Goal: Transaction & Acquisition: Purchase product/service

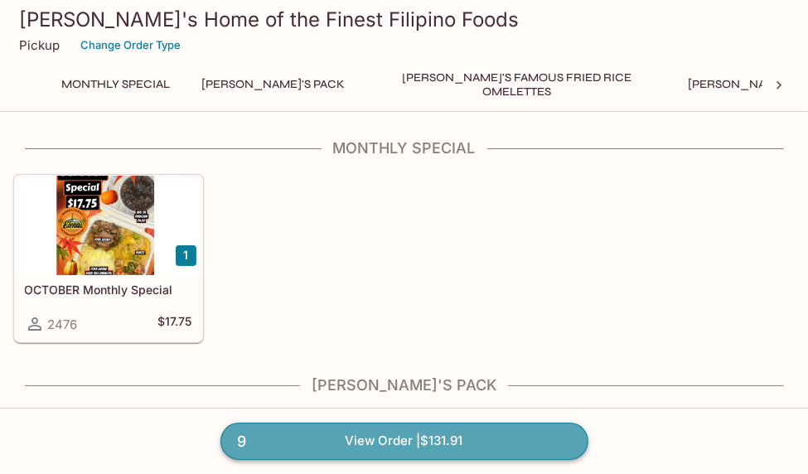
click at [302, 444] on link "9 View Order | $131.91" at bounding box center [404, 440] width 368 height 36
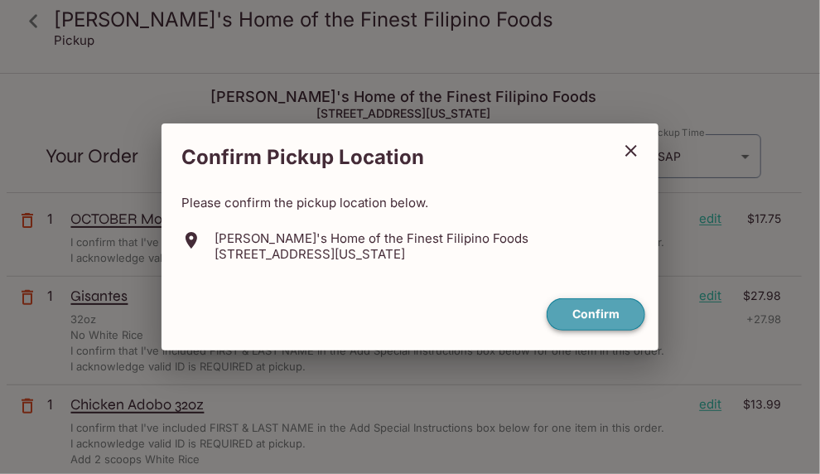
click at [569, 316] on button "Confirm" at bounding box center [596, 314] width 99 height 32
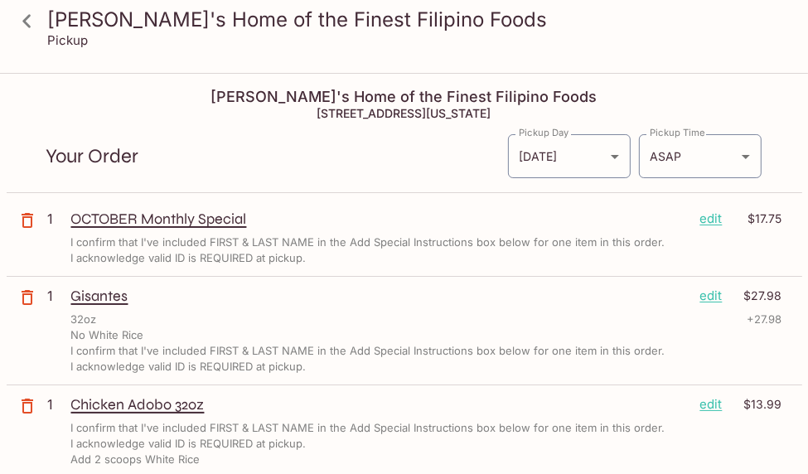
click at [698, 297] on div "Gisantes edit $27.98" at bounding box center [426, 296] width 711 height 18
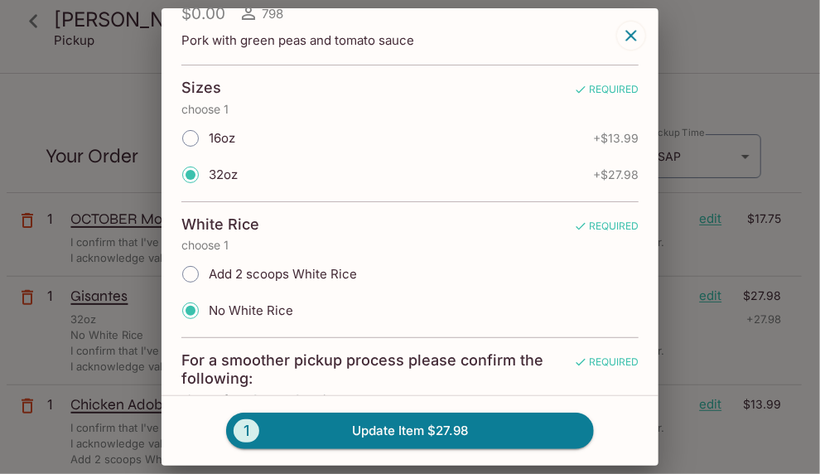
scroll to position [83, 0]
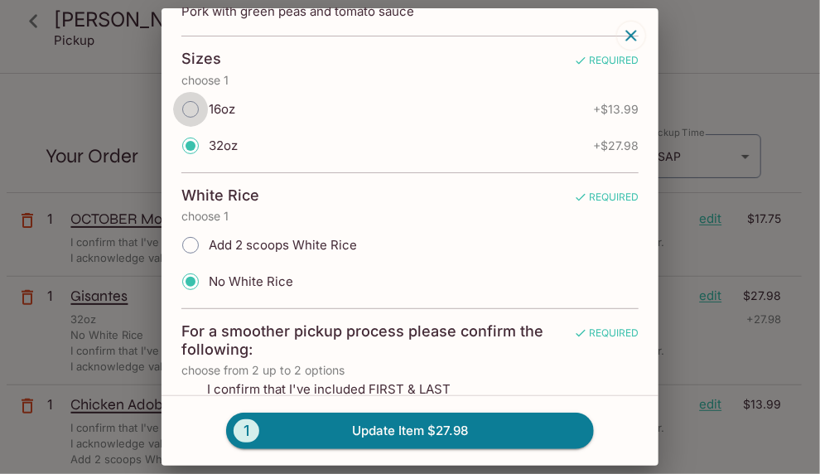
click at [193, 111] on input "16oz" at bounding box center [190, 109] width 35 height 35
radio input "true"
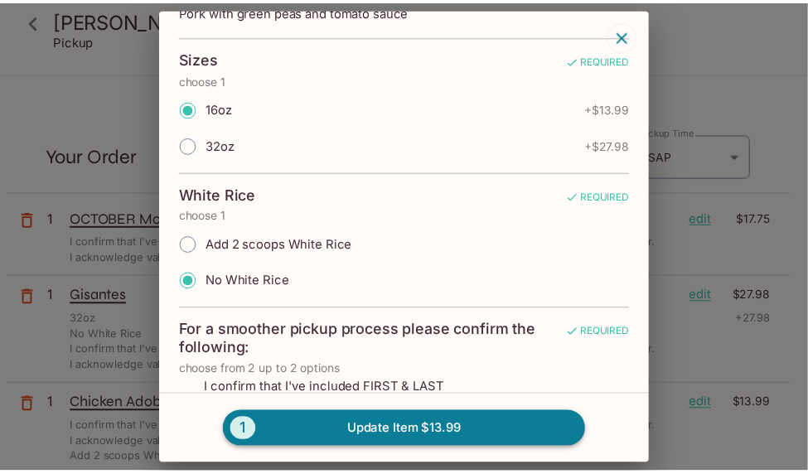
scroll to position [0, 0]
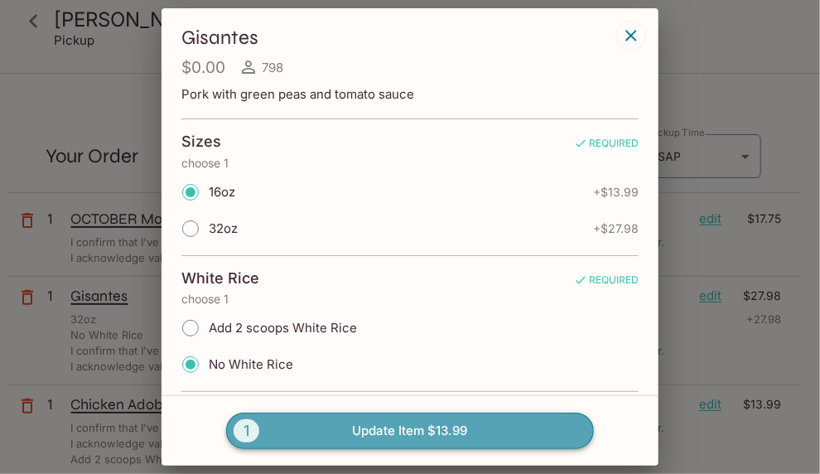
click at [356, 428] on button "1 Update Item $13.99" at bounding box center [410, 430] width 368 height 36
radio input "true"
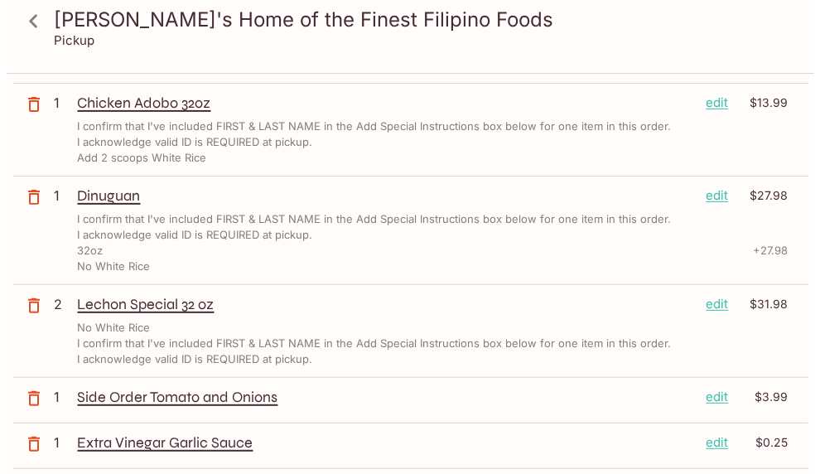
scroll to position [331, 0]
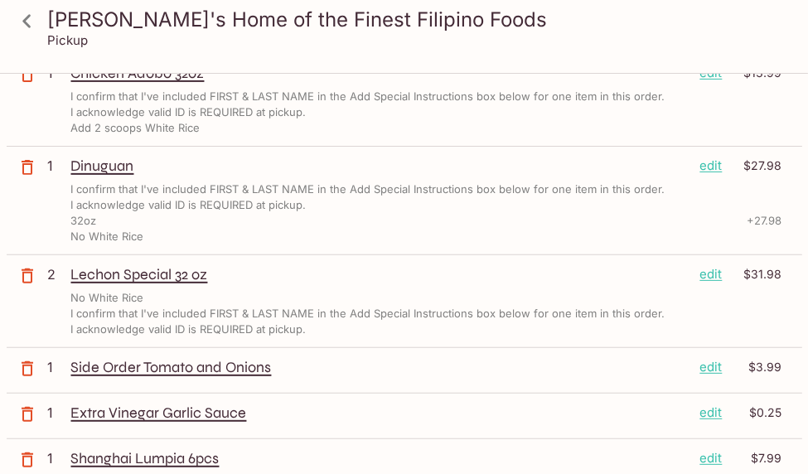
click at [717, 274] on p "edit" at bounding box center [711, 274] width 22 height 18
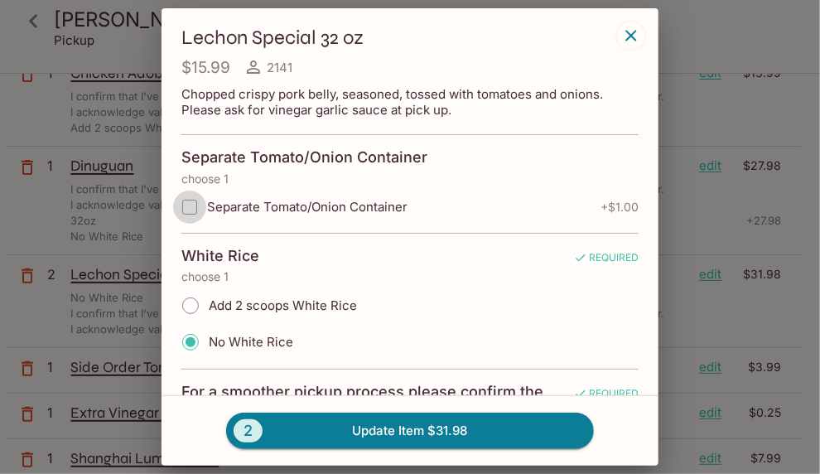
click at [195, 205] on input "Separate Tomato/Onion Container" at bounding box center [189, 207] width 33 height 33
checkbox input "true"
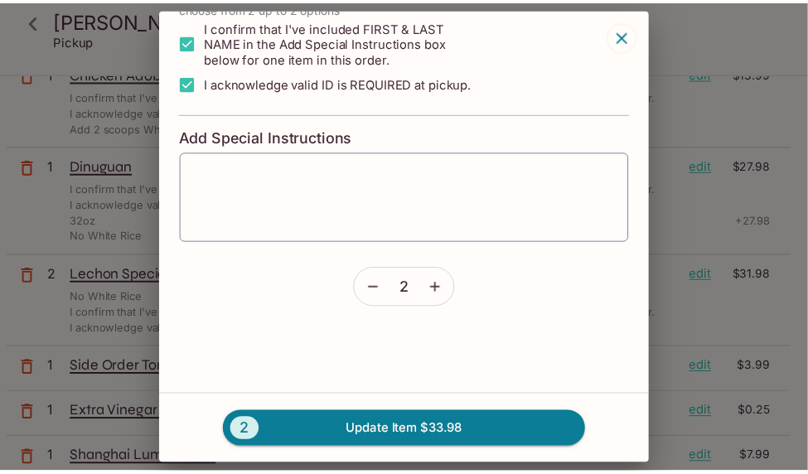
scroll to position [424, 0]
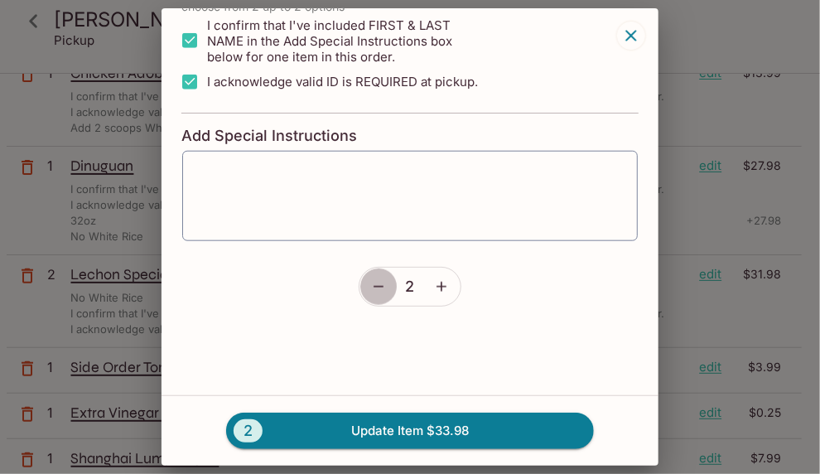
click at [373, 287] on icon "button" at bounding box center [378, 286] width 17 height 17
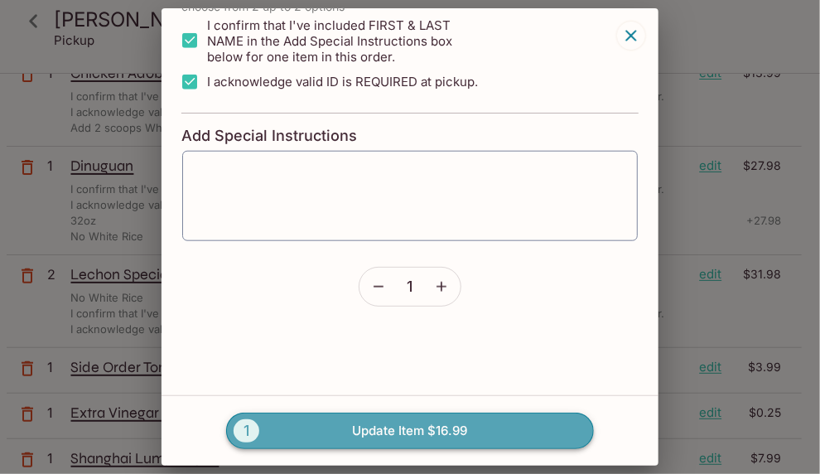
click at [331, 435] on button "1 Update Item $16.99" at bounding box center [410, 430] width 368 height 36
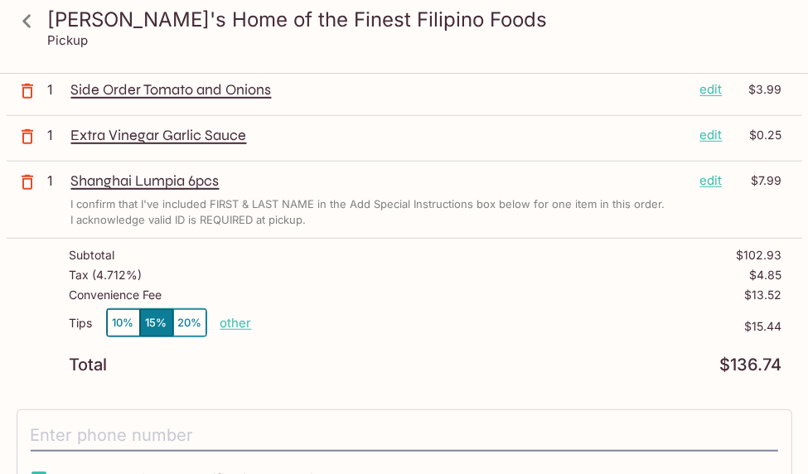
scroll to position [663, 0]
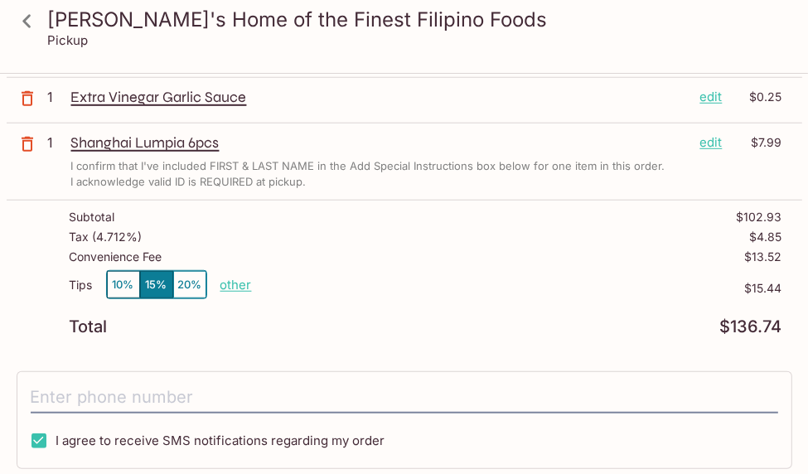
click at [115, 282] on button "10%" at bounding box center [123, 284] width 33 height 27
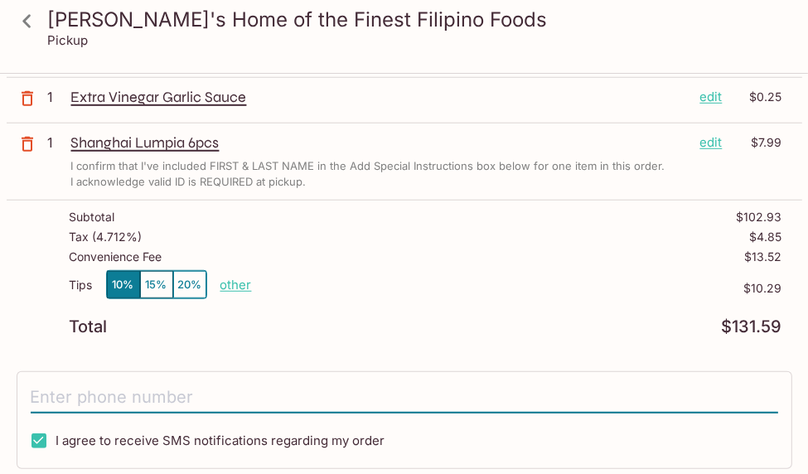
click at [96, 398] on input "tel" at bounding box center [404, 397] width 747 height 31
type input "[PHONE_NUMBER]"
type input "[PERSON_NAME] [PERSON_NAME]"
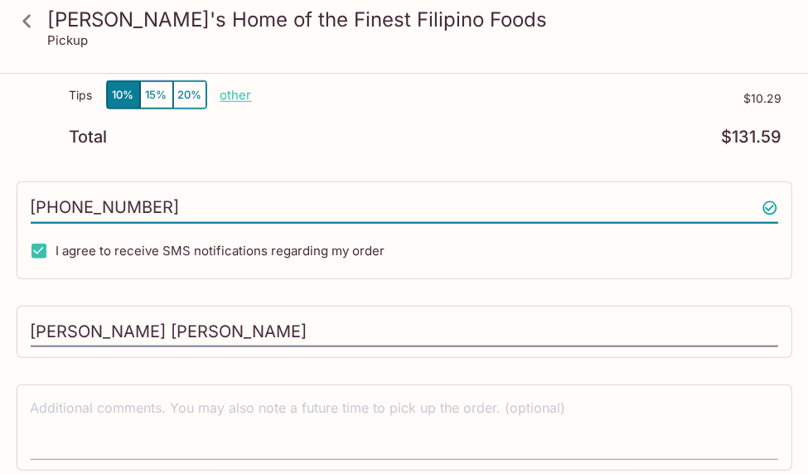
scroll to position [828, 0]
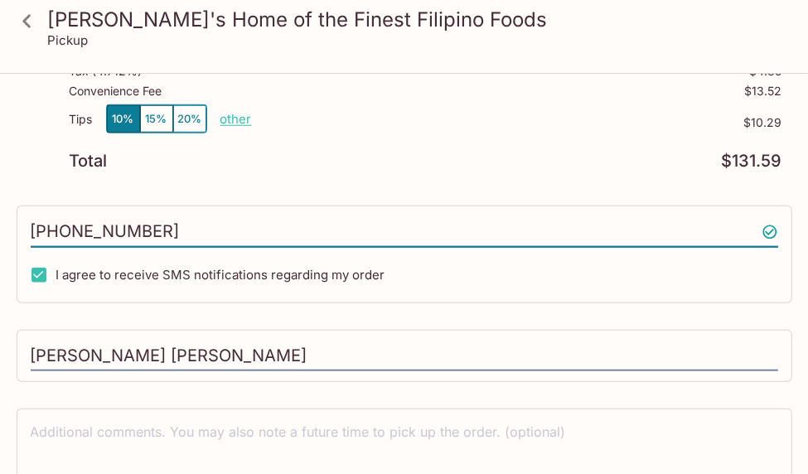
click at [183, 430] on textarea at bounding box center [404, 450] width 747 height 57
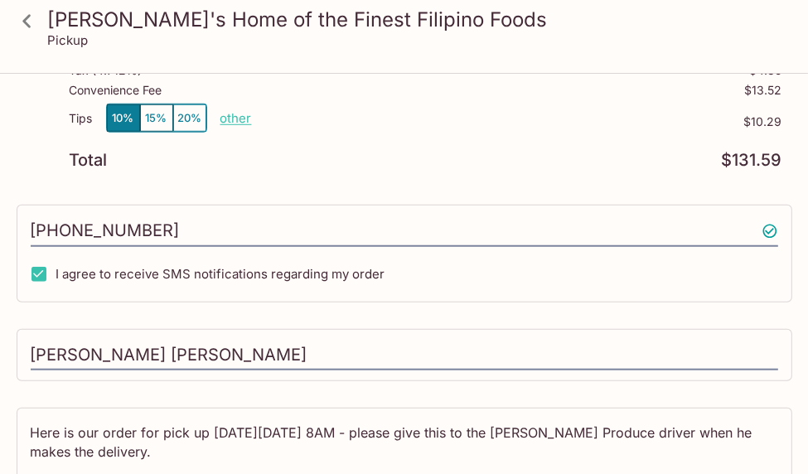
scroll to position [0, 0]
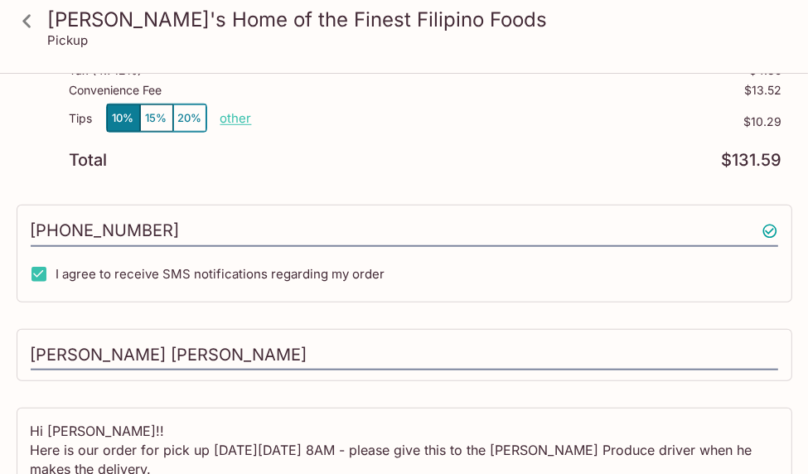
type textarea "Hi [PERSON_NAME]!! Here is our order for pick up [DATE][DATE] 8AM - please give…"
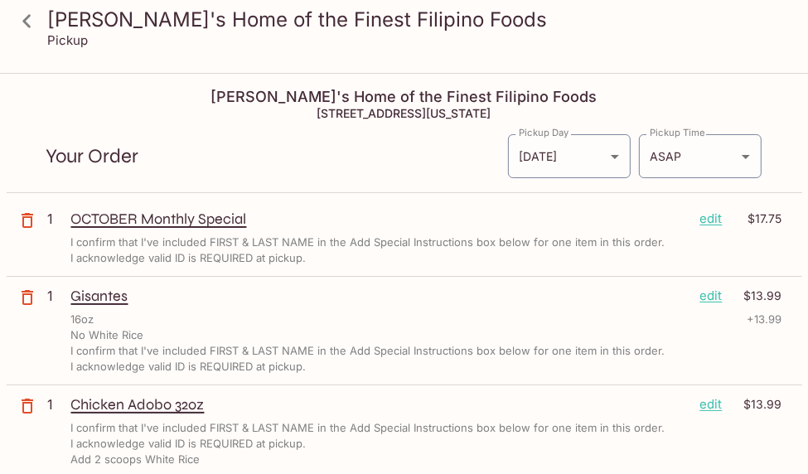
scroll to position [912, 0]
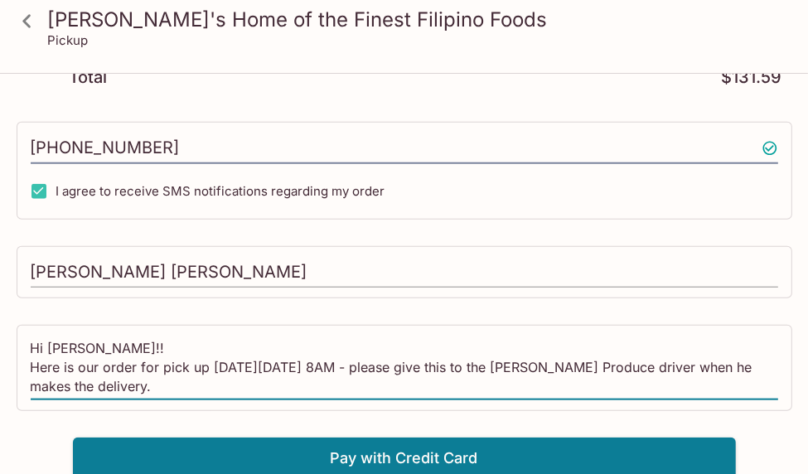
click at [247, 272] on input "[PERSON_NAME] [PERSON_NAME]" at bounding box center [404, 272] width 747 height 31
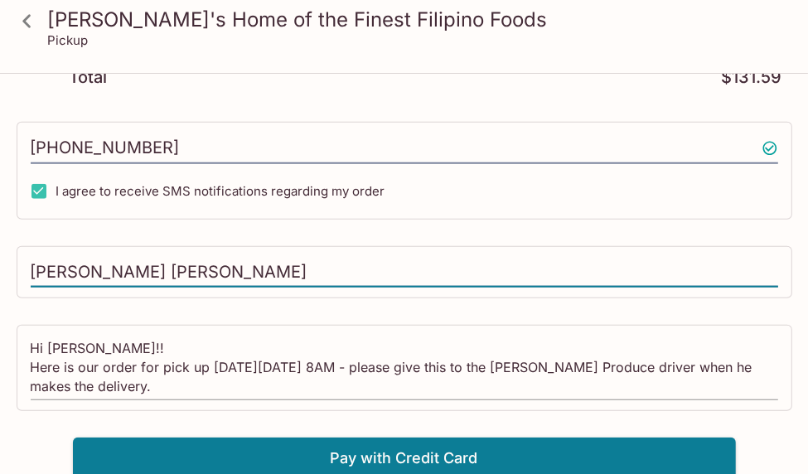
type input "[PERSON_NAME] [PERSON_NAME]"
click at [377, 384] on textarea "Hi [PERSON_NAME]!! Here is our order for pick up [DATE][DATE] 8AM - please give…" at bounding box center [404, 367] width 747 height 57
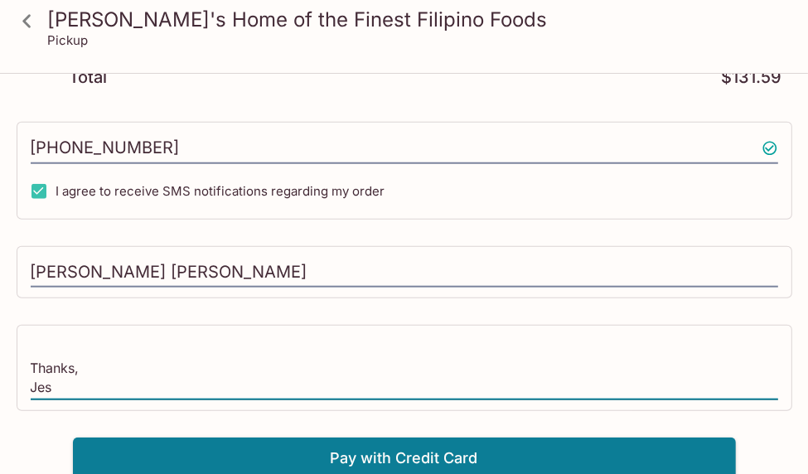
click at [379, 346] on textarea "Hi [PERSON_NAME]!! Here is our order for pick up [DATE][DATE] 8AM - please give…" at bounding box center [404, 367] width 747 height 57
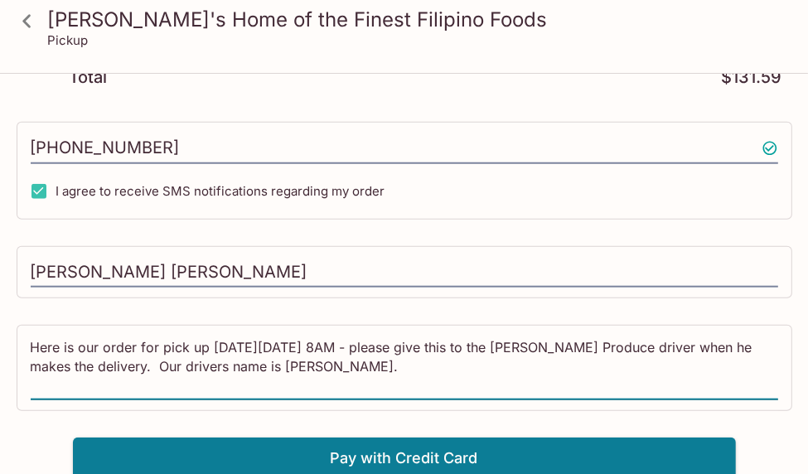
scroll to position [0, 0]
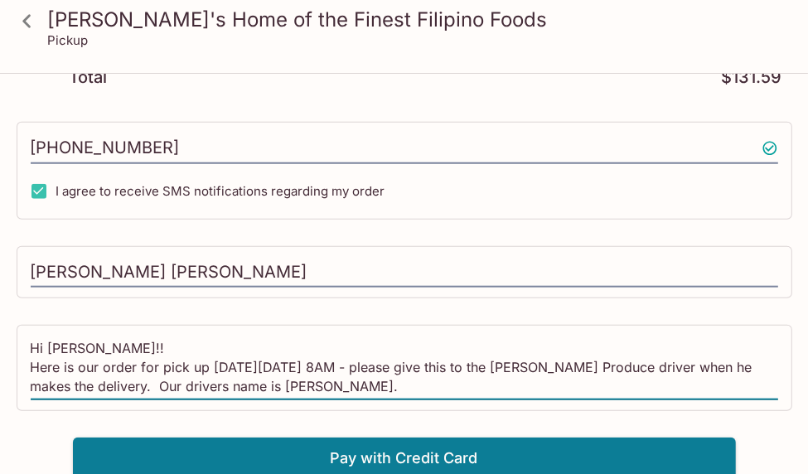
click at [379, 379] on textarea "Hi [PERSON_NAME]!! Here is our order for pick up [DATE][DATE] 8AM - please give…" at bounding box center [404, 367] width 747 height 57
click at [398, 367] on textarea "Hi [PERSON_NAME]!! Here is our order for pick up [DATE][DATE] 8AM - please give…" at bounding box center [404, 367] width 747 height 57
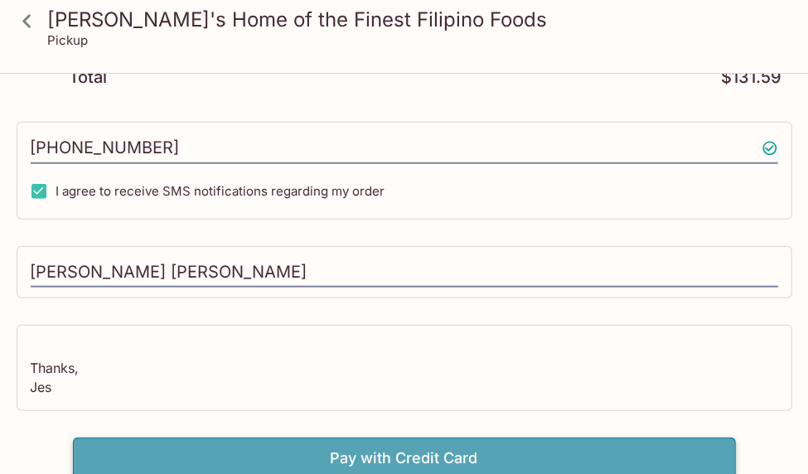
click at [374, 447] on button "Pay with Credit Card" at bounding box center [404, 457] width 663 height 41
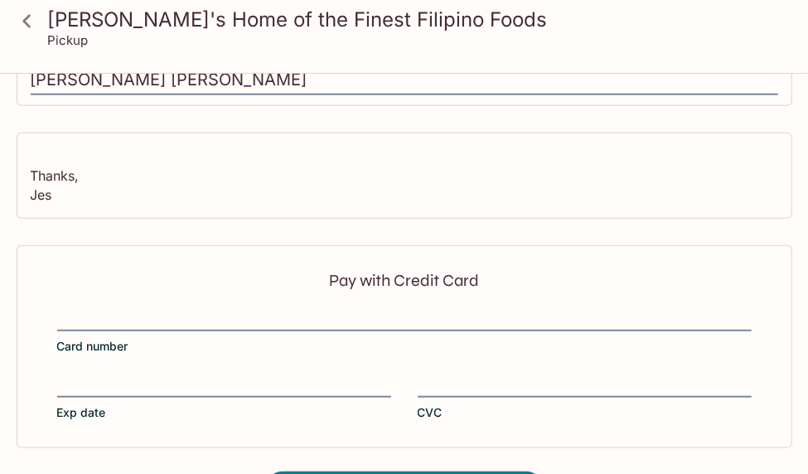
scroll to position [1160, 0]
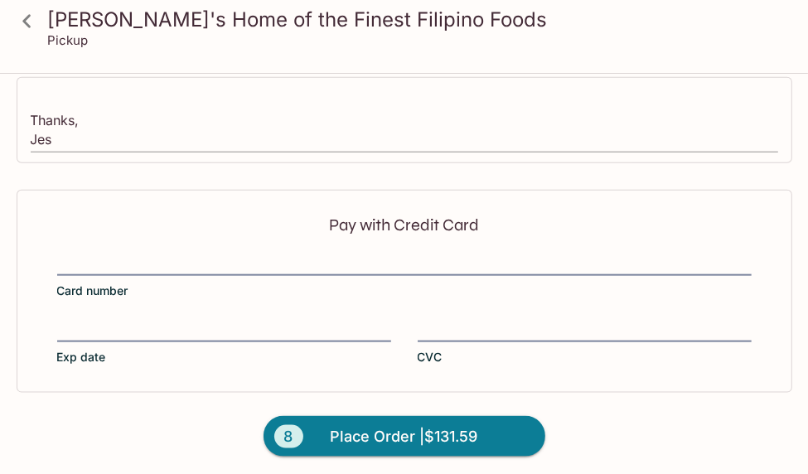
drag, startPoint x: 544, startPoint y: 105, endPoint x: 533, endPoint y: 115, distance: 14.7
click at [544, 105] on textarea "Hi [PERSON_NAME]!! Here is our order for pick up [DATE][DATE] 8AM - please give…" at bounding box center [404, 119] width 747 height 57
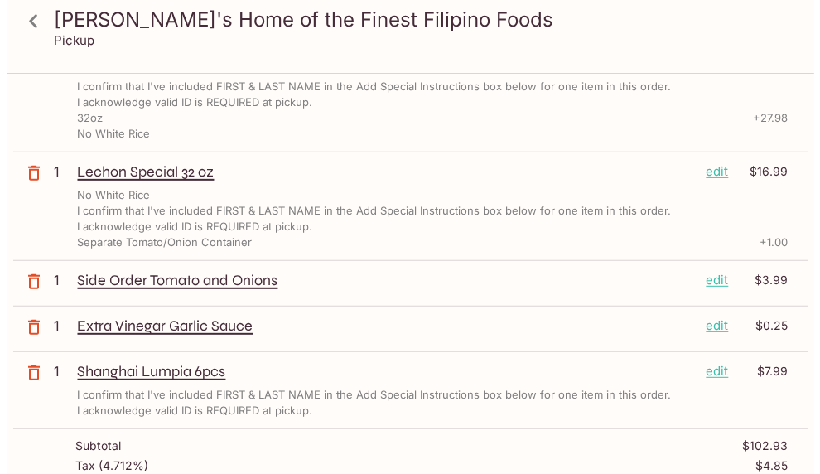
scroll to position [414, 0]
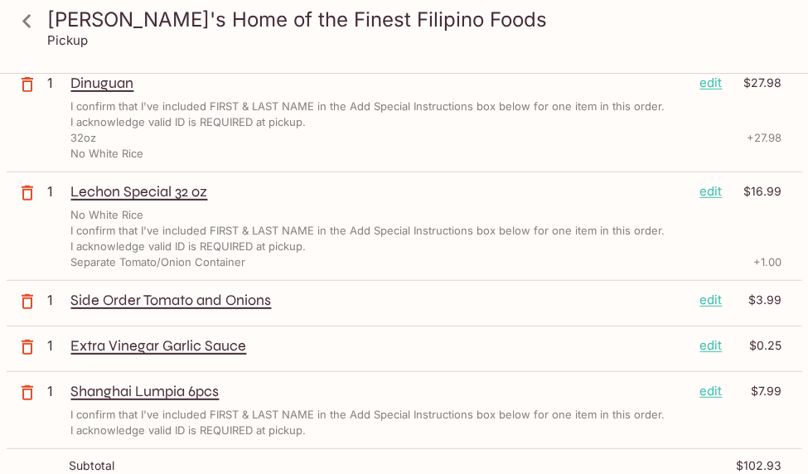
click at [716, 190] on p "edit" at bounding box center [711, 191] width 22 height 18
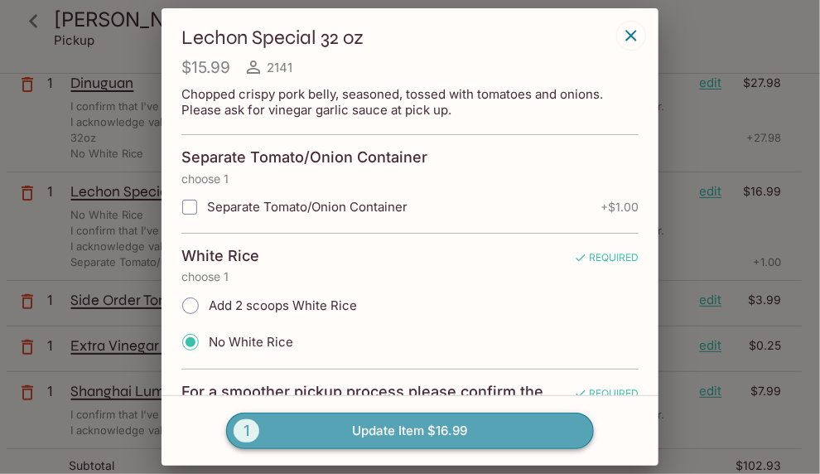
click at [336, 430] on button "1 Update Item $16.99" at bounding box center [410, 430] width 368 height 36
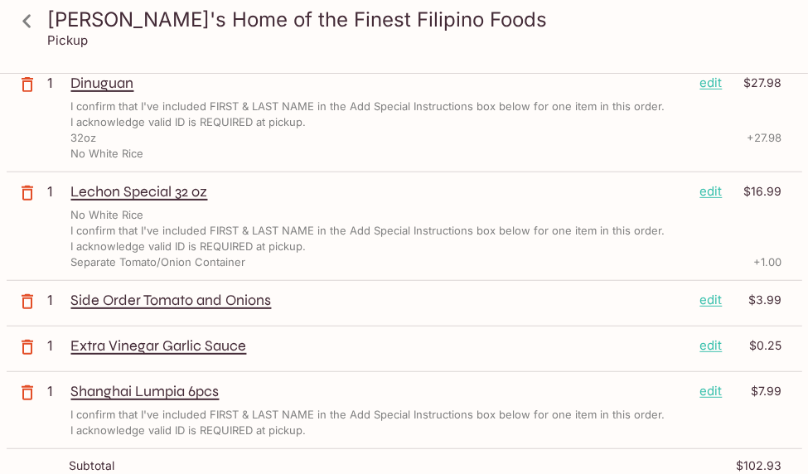
click at [708, 186] on p "edit" at bounding box center [711, 191] width 22 height 18
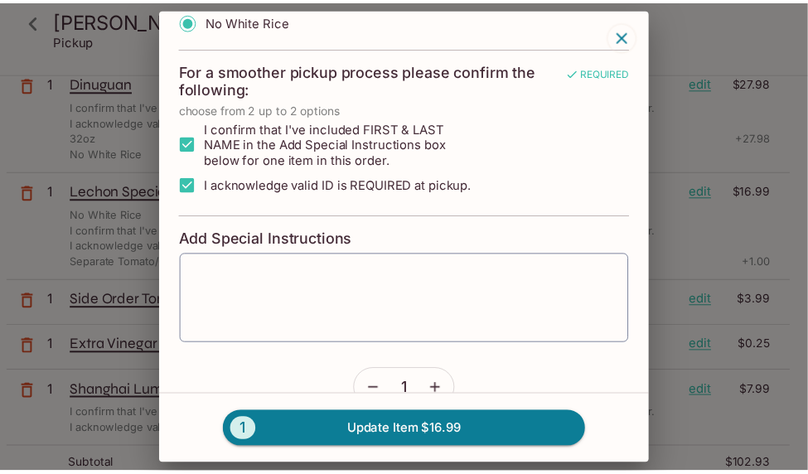
scroll to position [424, 0]
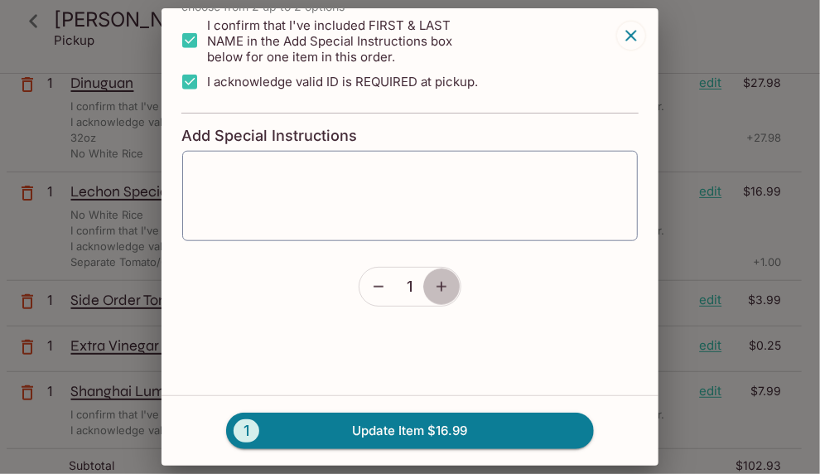
click at [433, 289] on icon "button" at bounding box center [441, 286] width 17 height 17
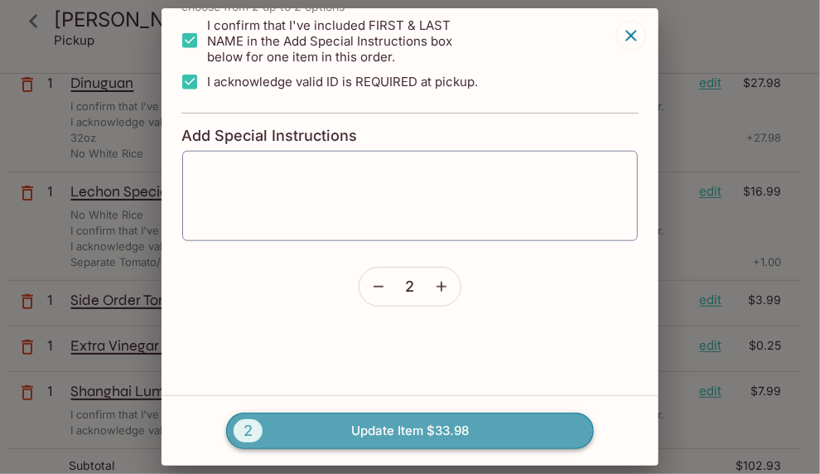
click at [362, 437] on button "2 Update Item $33.98" at bounding box center [410, 430] width 368 height 36
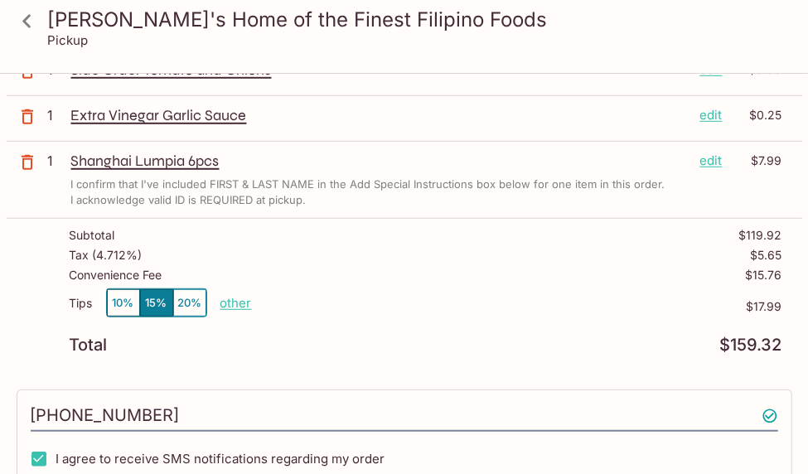
scroll to position [663, 0]
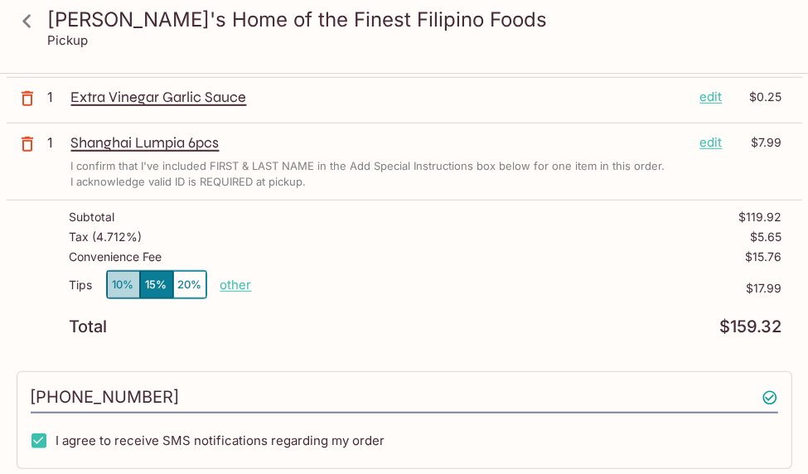
click at [119, 284] on button "10%" at bounding box center [123, 284] width 33 height 27
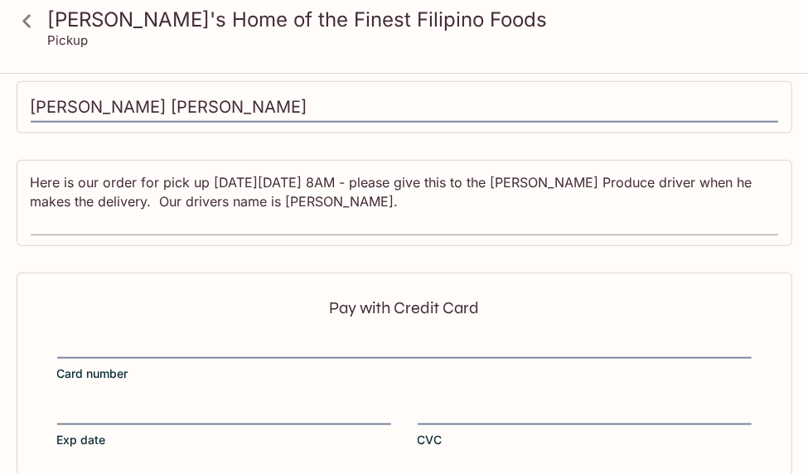
scroll to position [0, 0]
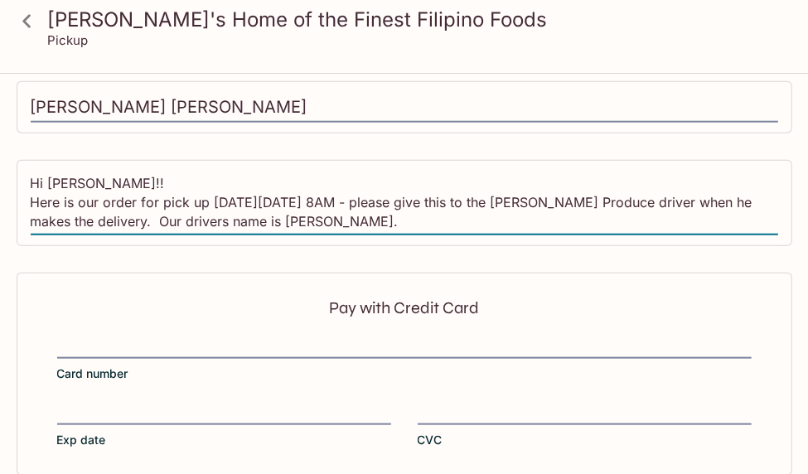
click at [381, 191] on textarea "Hi [PERSON_NAME]!! Here is our order for pick up [DATE][DATE] 8AM - please give…" at bounding box center [404, 202] width 747 height 57
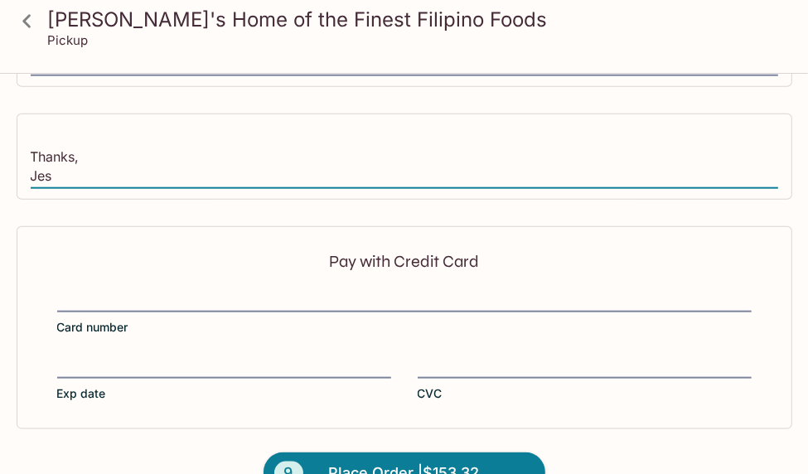
scroll to position [1160, 0]
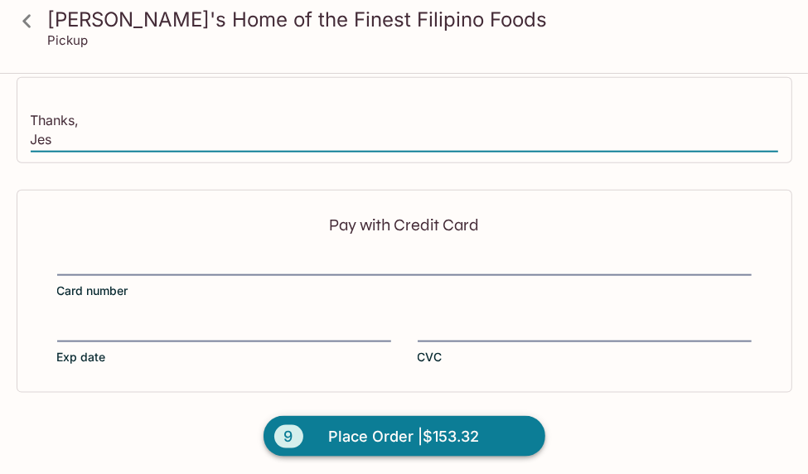
type textarea "Hi [PERSON_NAME]!! Here is our order for pick up [DATE][DATE] 8AM - if you coul…"
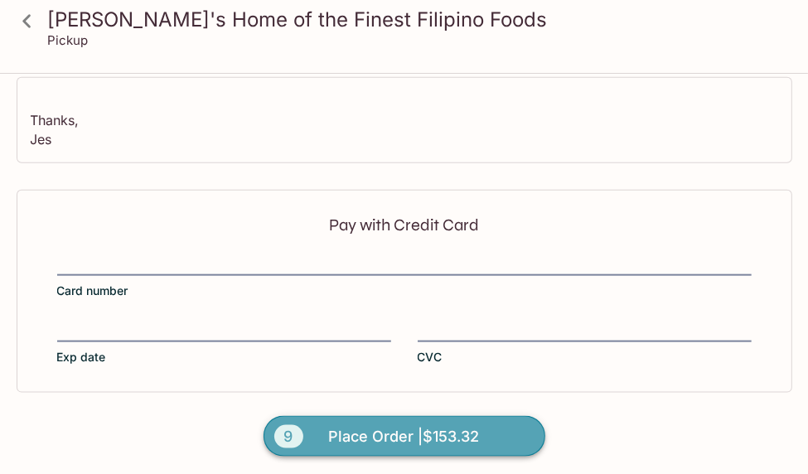
click at [417, 430] on span "Place Order | $153.32" at bounding box center [404, 436] width 151 height 27
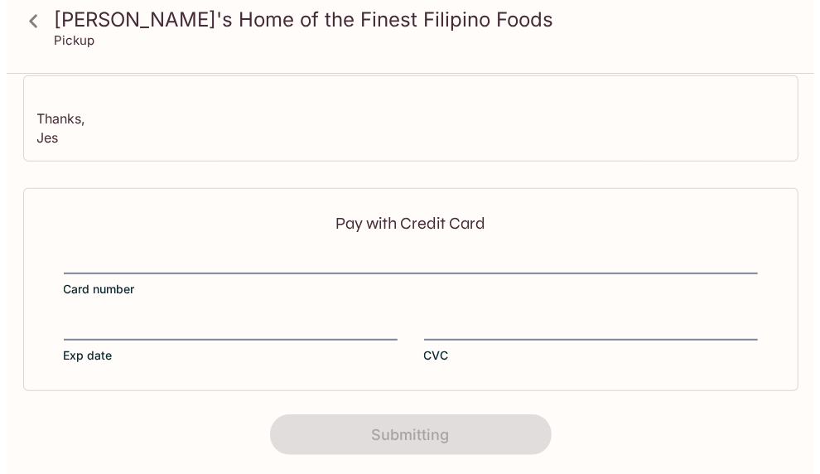
scroll to position [514, 0]
